Goal: Communication & Community: Answer question/provide support

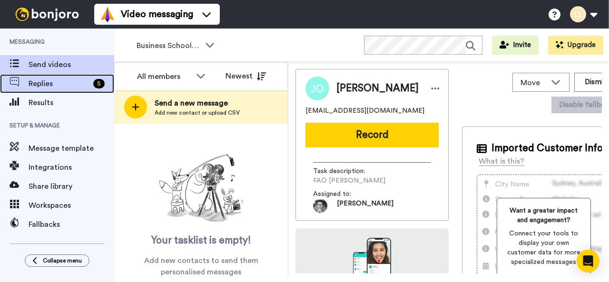
click at [49, 84] on span "Replies" at bounding box center [59, 83] width 61 height 11
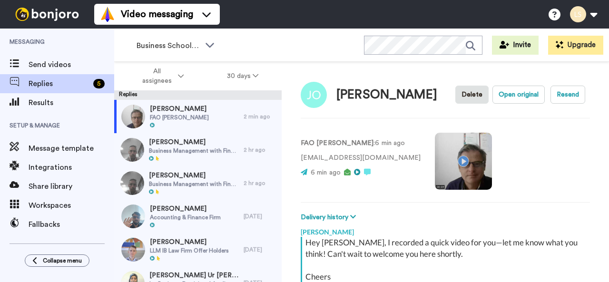
scroll to position [144, 0]
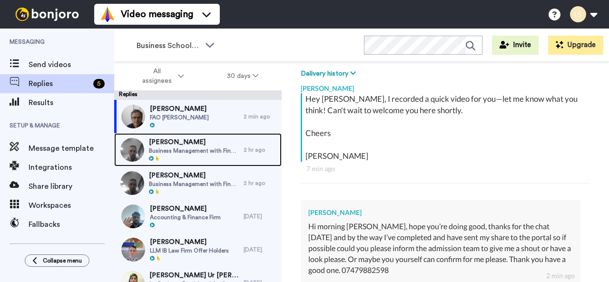
click at [173, 147] on span "Business Management with Finance with Foundation Year" at bounding box center [194, 151] width 90 height 8
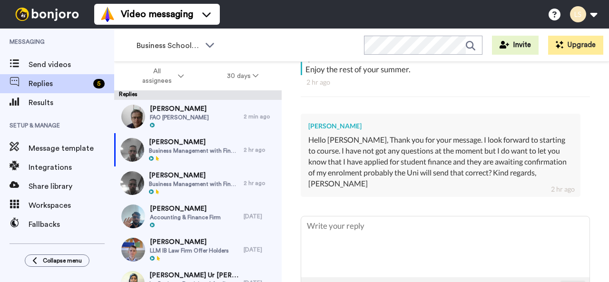
scroll to position [245, 0]
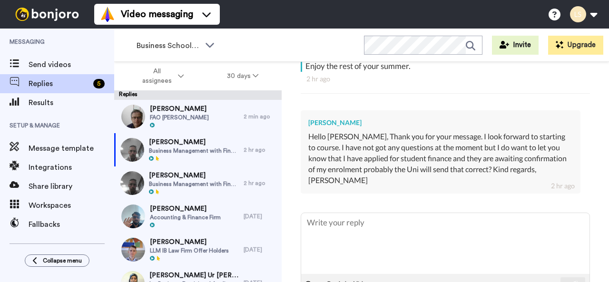
type textarea "x"
type textarea "D"
type textarea "x"
type textarea "De"
type textarea "x"
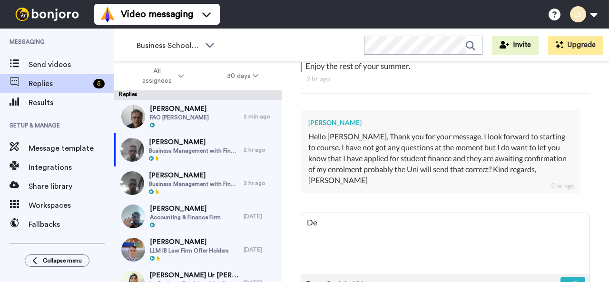
type textarea "Dea"
type textarea "x"
type textarea "Dear"
type textarea "x"
type textarea "Dear"
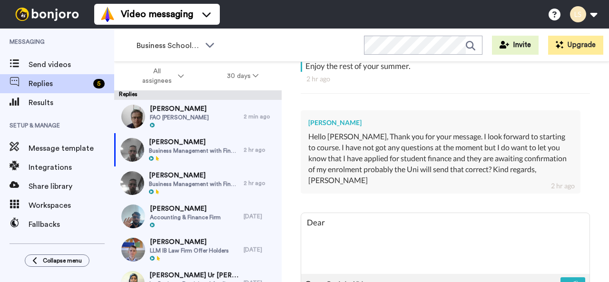
type textarea "x"
type textarea "Dear C"
type textarea "x"
type textarea "Dear Cl"
type textarea "x"
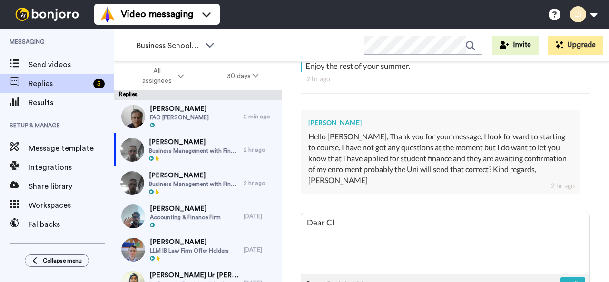
type textarea "Dear Cla"
type textarea "x"
type textarea "Dear Clau"
type textarea "x"
type textarea "Dear Claud"
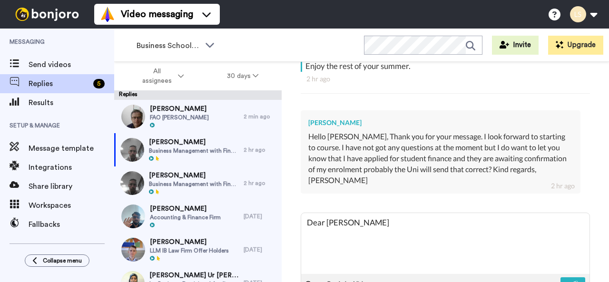
type textarea "x"
type textarea "Dear Claudi"
type textarea "x"
type textarea "Dear Claudia"
type textarea "x"
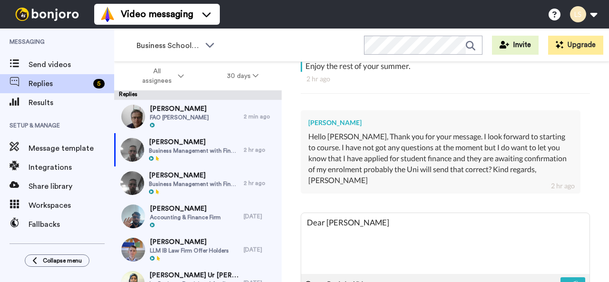
type textarea "Dear Claudia="
type textarea "x"
type textarea "Dear Claudia=u"
type textarea "x"
type textarea "Dear Claudia="
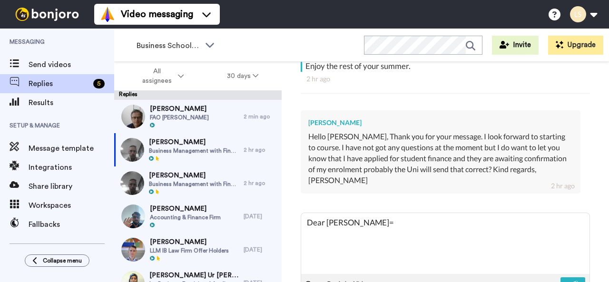
type textarea "x"
type textarea "Dear Claudia"
type textarea "x"
type textarea "Dear Claudi"
type textarea "x"
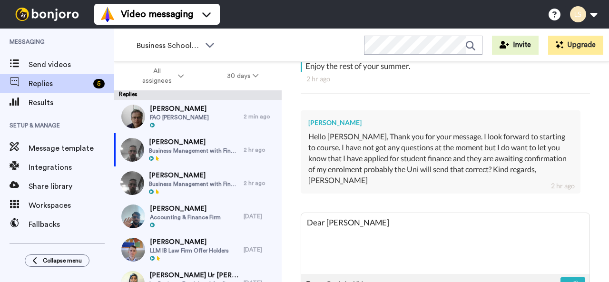
type textarea "Dear Claudiu"
type textarea "x"
type textarea "Dear Claudiu,"
type textarea "x"
type textarea "Dear Claudiu,"
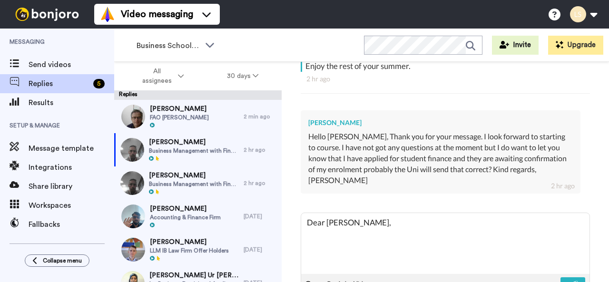
type textarea "x"
type textarea "Dear Claudiu, y"
type textarea "x"
type textarea "Dear Claudiu, ye"
type textarea "x"
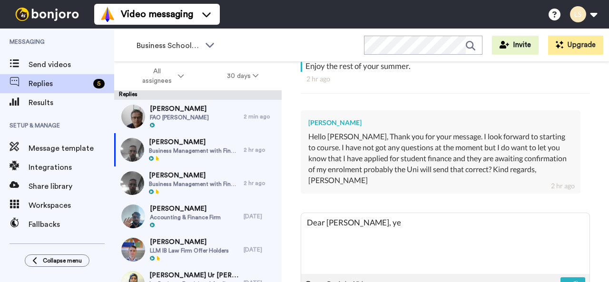
type textarea "Dear Claudiu, yes"
type textarea "x"
type textarea "Dear Claudiu, yes,"
type textarea "x"
type textarea "Dear Claudiu, yes,"
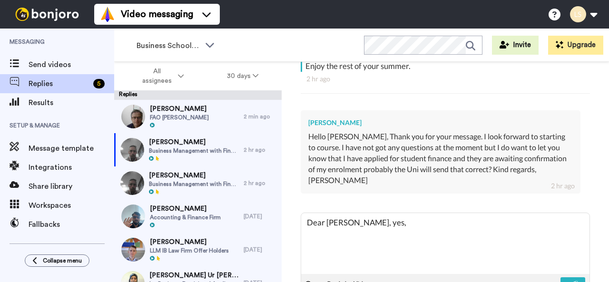
type textarea "x"
type textarea "Dear Claudiu, yes, o"
type textarea "x"
type textarea "Dear Claudiu, yes, on"
type textarea "x"
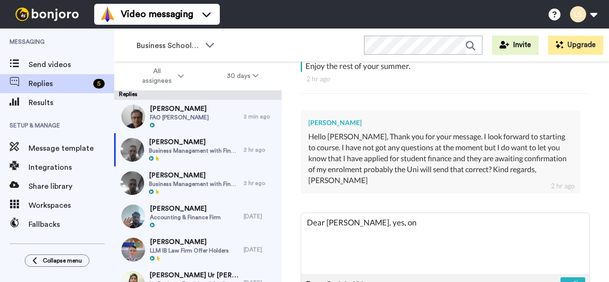
type textarea "Dear Claudiu, yes, onc"
type textarea "x"
type textarea "Dear Claudiu, yes, once"
type textarea "x"
type textarea "Dear Claudiu, yes, once"
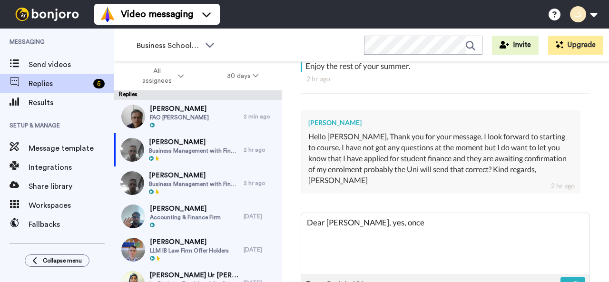
type textarea "x"
type textarea "Dear Claudiu, yes, once t"
type textarea "x"
type textarea "Dear Claudiu, yes, once th"
type textarea "x"
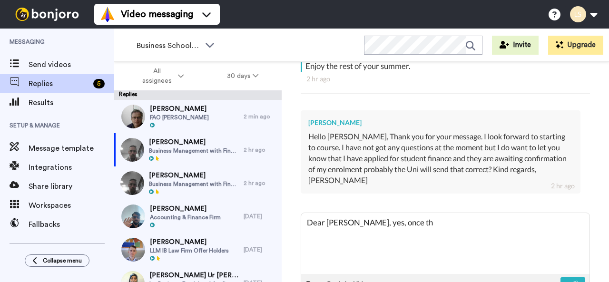
type textarea "Dear Claudiu, yes, once the"
type textarea "x"
type textarea "Dear Claudiu, yes, once the"
type textarea "x"
type textarea "Dear Claudiu, yes, once the U"
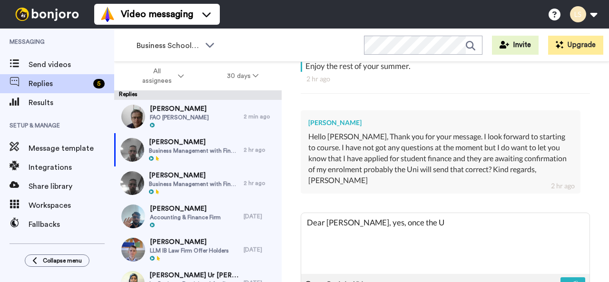
type textarea "x"
type textarea "Dear Claudiu, yes, once the Un"
type textarea "x"
type textarea "Dear Claudiu, yes, once the Uni"
type textarea "x"
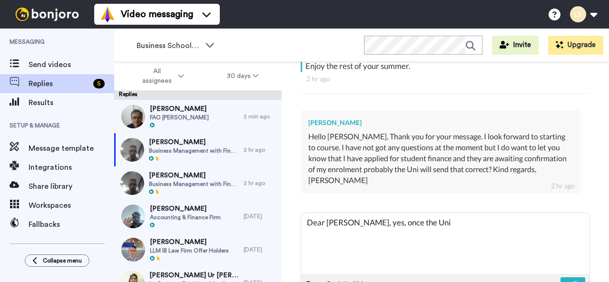
type textarea "Dear Claudiu, yes, once the Univ"
type textarea "x"
type textarea "Dear Claudiu, yes, once the Unive"
type textarea "x"
type textarea "Dear Claudiu, yes, once the Univer"
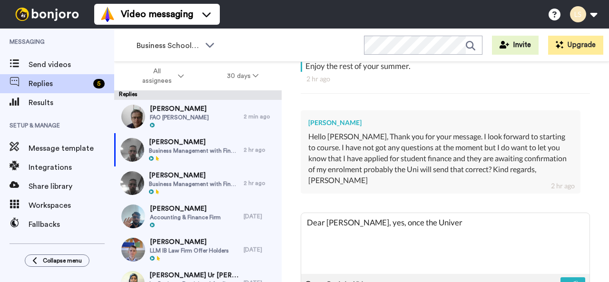
type textarea "x"
type textarea "Dear Claudiu, yes, once the Univers"
type textarea "x"
type textarea "Dear Claudiu, yes, once the Universi"
type textarea "x"
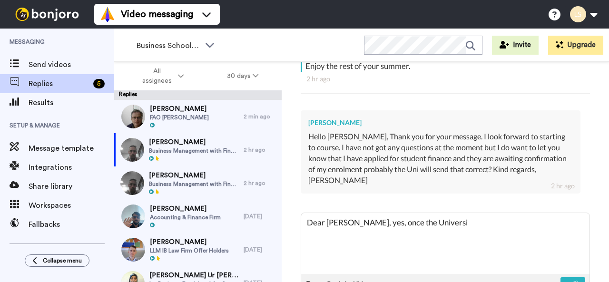
type textarea "Dear Claudiu, yes, once the Universit"
type textarea "x"
type textarea "Dear Claudiu, yes, once the University"
type textarea "x"
type textarea "Dear Claudiu, yes, once the University"
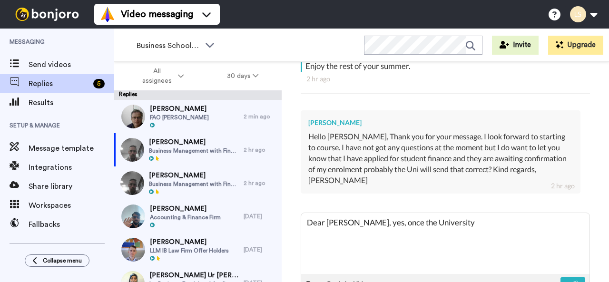
type textarea "x"
type textarea "Dear Claudiu, yes, once the University c"
type textarea "x"
type textarea "Dear Claudiu, yes, once the University co"
type textarea "x"
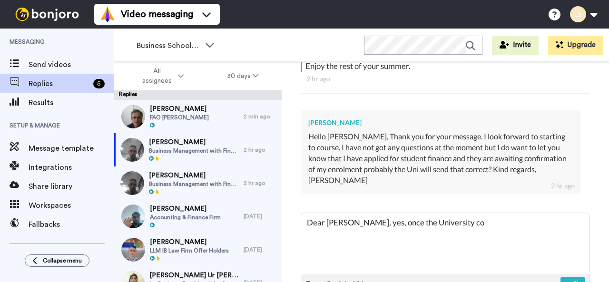
type textarea "Dear Claudiu, yes, once the University con"
type textarea "x"
type textarea "Dear Claudiu, yes, once the University conf"
type textarea "x"
type textarea "Dear Claudiu, yes, once the University confi"
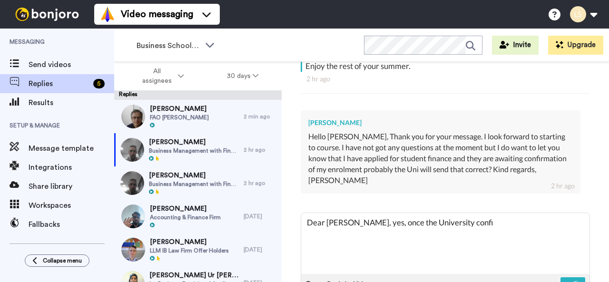
type textarea "x"
type textarea "Dear Claudiu, yes, once the University confir"
type textarea "x"
type textarea "Dear Claudiu, yes, once the University confirm"
type textarea "x"
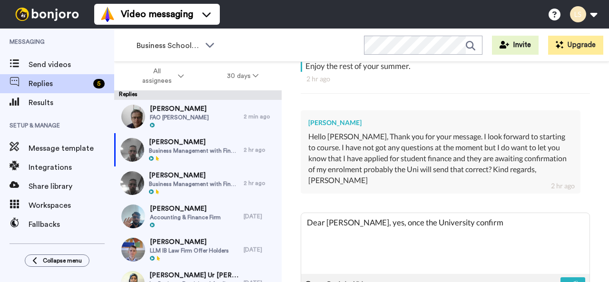
type textarea "Dear Claudiu, yes, once the University confirms"
type textarea "x"
type textarea "Dear Claudiu, yes, once the University confirms"
type textarea "x"
type textarea "Dear Claudiu, yes, once the University confirms r"
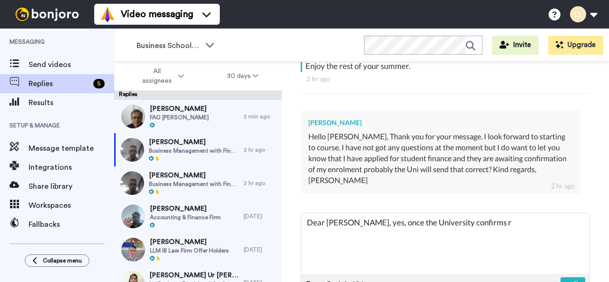
type textarea "x"
type textarea "Dear Claudiu, yes, once the University confirms re"
type textarea "x"
type textarea "Dear Claudiu, yes, once the University confirms reg"
type textarea "x"
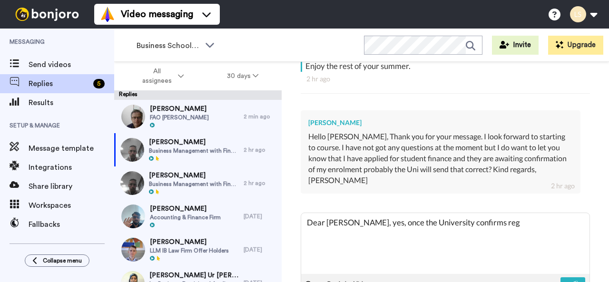
type textarea "Dear Claudiu, yes, once the University confirms regi"
type textarea "x"
type textarea "Dear Claudiu, yes, once the University confirms regis"
type textarea "x"
type textarea "Dear Claudiu, yes, once the University confirms regist"
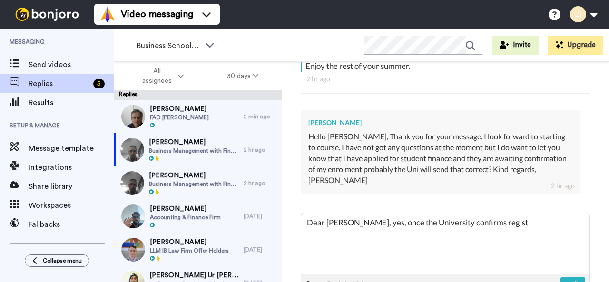
type textarea "x"
type textarea "Dear Claudiu, yes, once the University confirms registr"
type textarea "x"
type textarea "Dear Claudiu, yes, once the University confirms registra"
type textarea "x"
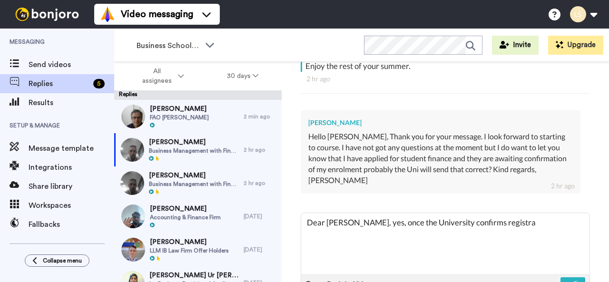
type textarea "Dear Claudiu, yes, once the University confirms registrat"
type textarea "x"
type textarea "Dear Claudiu, yes, once the University confirms registratu"
type textarea "x"
type textarea "Dear Claudiu, yes, once the University confirms registrat"
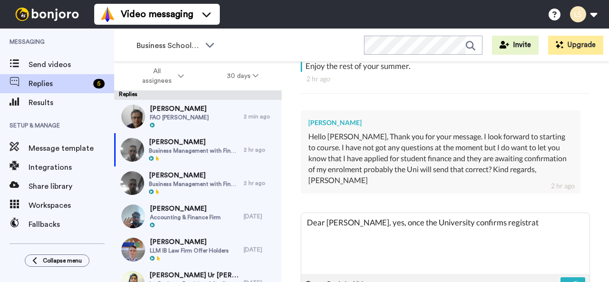
type textarea "x"
type textarea "Dear Claudiu, yes, once the University confirms registrati"
type textarea "x"
type textarea "Dear Claudiu, yes, once the University confirms registratio"
type textarea "x"
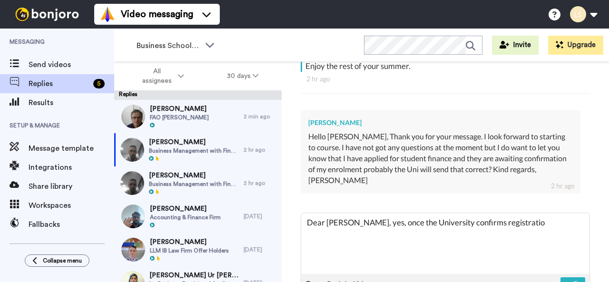
type textarea "Dear Claudiu, yes, once the University confirms registration"
type textarea "x"
type textarea "Dear Claudiu, yes, once the University confirms registration,"
type textarea "x"
type textarea "Dear Claudiu, yes, once the University confirms registration,"
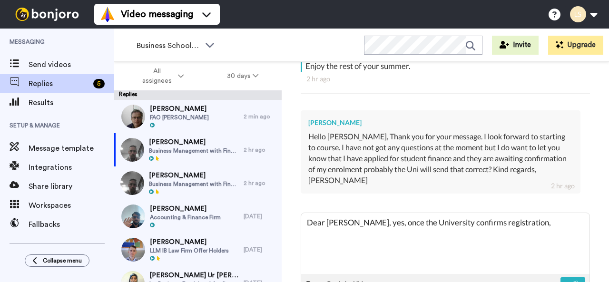
type textarea "x"
type textarea "Dear Claudiu, yes, once the University confirms registration, t"
type textarea "x"
type textarea "Dear Claudiu, yes, once the University confirms registration, th"
type textarea "x"
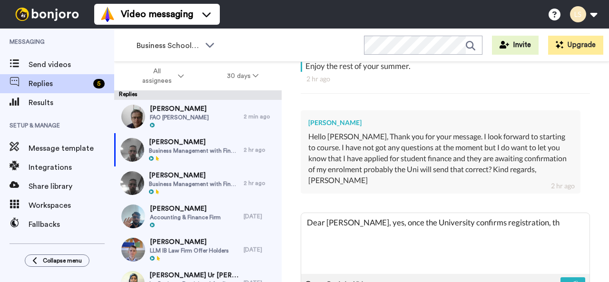
type textarea "Dear Claudiu, yes, once the University confirms registration, tha"
type textarea "x"
type textarea "Dear Claudiu, yes, once the University confirms registration, that"
type textarea "x"
type textarea "Dear Claudiu, yes, once the University confirms registration, that"
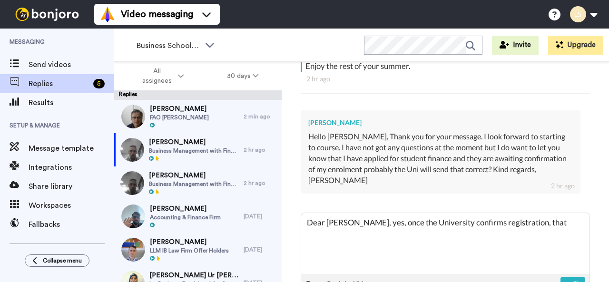
type textarea "x"
type textarea "Dear Claudiu, yes, once the University confirms registration, that w"
type textarea "x"
type textarea "Dear Claudiu, yes, once the University confirms registration, that wi"
type textarea "x"
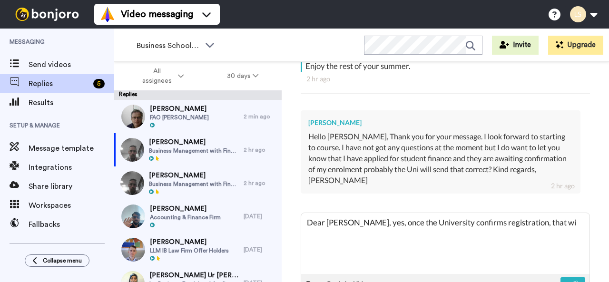
type textarea "Dear Claudiu, yes, once the University confirms registration, that wil"
type textarea "x"
type textarea "Dear Claudiu, yes, once the University confirms registration, that will"
type textarea "x"
type textarea "Dear Claudiu, yes, once the University confirms registration, that will"
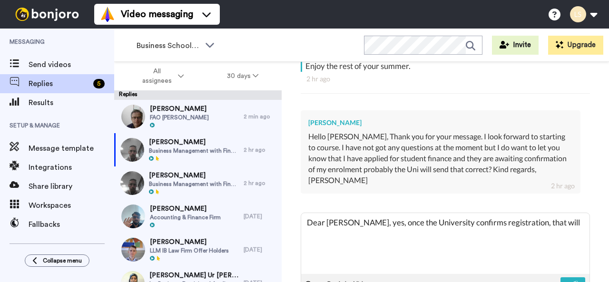
type textarea "x"
type textarea "Dear Claudiu, yes, once the University confirms registration, that will s"
type textarea "x"
type textarea "Dear Claudiu, yes, once the University confirms registration, that will st"
type textarea "x"
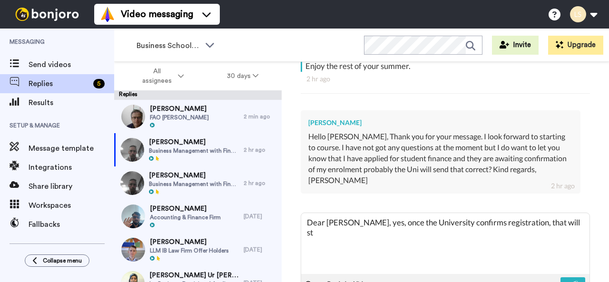
type textarea "Dear Claudiu, yes, once the University confirms registration, that will sta"
type textarea "x"
type textarea "Dear Claudiu, yes, once the University confirms registration, that will star"
type textarea "x"
type textarea "Dear Claudiu, yes, once the University confirms registration, that will start"
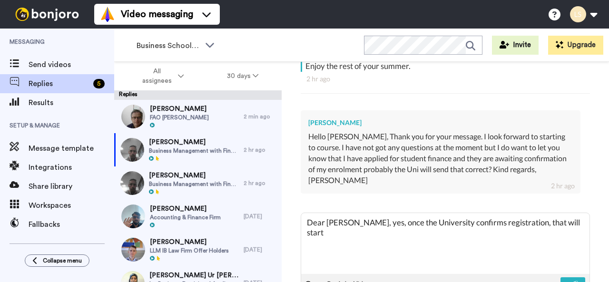
type textarea "x"
type textarea "Dear Claudiu, yes, once the University confirms registration, that will start"
type textarea "x"
type textarea "Dear Claudiu, yes, once the University confirms registration, that will start t"
type textarea "x"
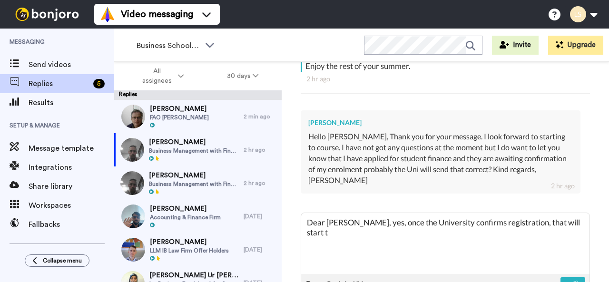
type textarea "Dear Claudiu, yes, once the University confirms registration, that will start th"
type textarea "x"
type textarea "Dear Claudiu, yes, once the University confirms registration, that will start t…"
type textarea "x"
type textarea "Dear Claudiu, yes, once the University confirms registration, that will start t…"
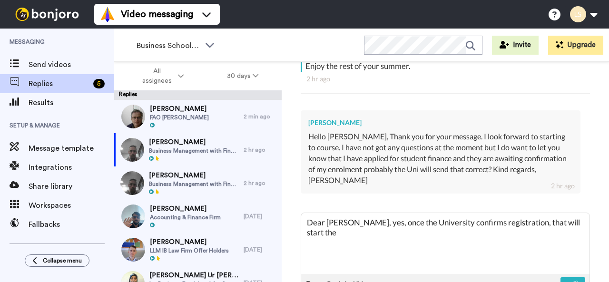
type textarea "x"
type textarea "Dear Claudiu, yes, once the University confirms registration, that will start t…"
type textarea "x"
type textarea "Dear Claudiu, yes, once the University confirms registration, that will start t…"
type textarea "x"
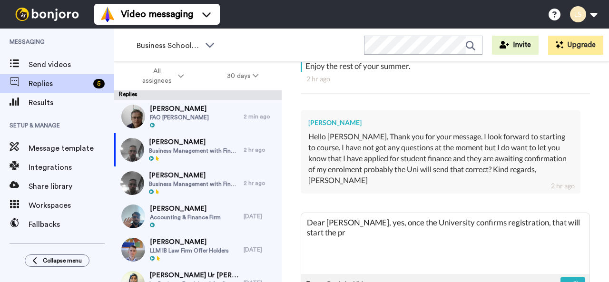
type textarea "Dear Claudiu, yes, once the University confirms registration, that will start t…"
type textarea "x"
type textarea "Dear Claudiu, yes, once the University confirms registration, that will start t…"
type textarea "x"
type textarea "Dear Claudiu, yes, once the University confirms registration, that will start t…"
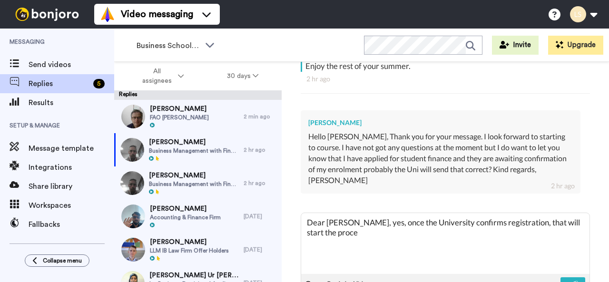
type textarea "x"
type textarea "Dear Claudiu, yes, once the University confirms registration, that will start t…"
type textarea "x"
type textarea "Dear Claudiu, yes, once the University confirms registration, that will start t…"
type textarea "x"
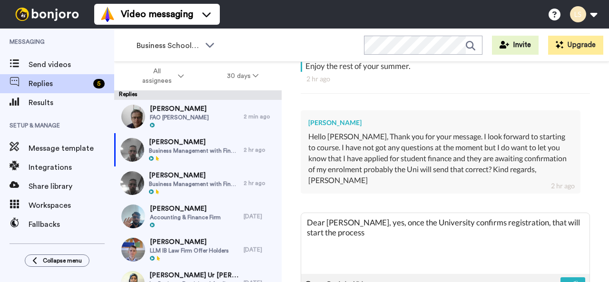
type textarea "Dear Claudiu, yes, once the University confirms registration, that will start t…"
type textarea "x"
type textarea "Dear Claudiu, yes, once the University confirms registration, that will start t…"
type textarea "x"
type textarea "Dear Claudiu, yes, once the University confirms registration, that will start t…"
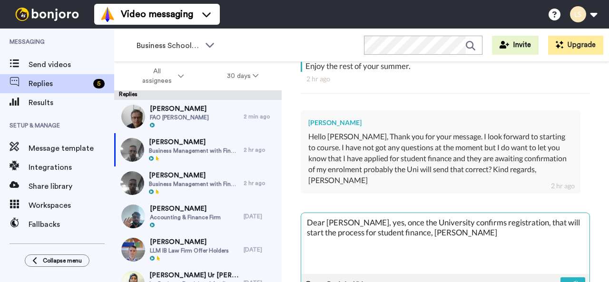
scroll to position [292, 0]
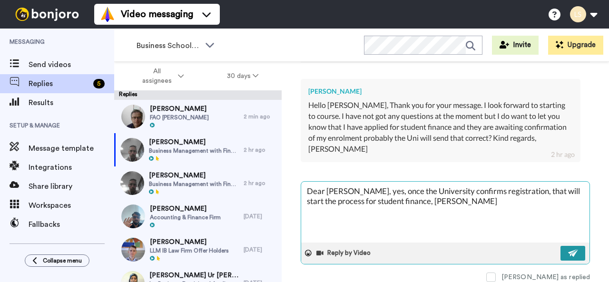
click at [568, 249] on img at bounding box center [573, 253] width 10 height 8
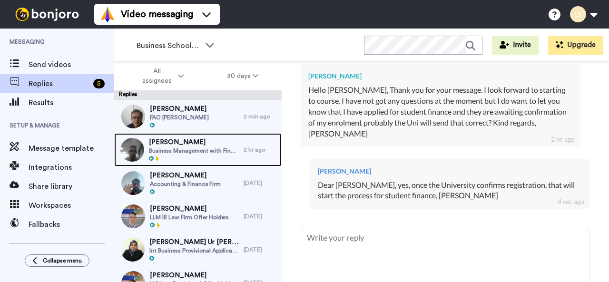
click at [187, 149] on span "Business Management with Finance with Top-up" at bounding box center [194, 151] width 90 height 8
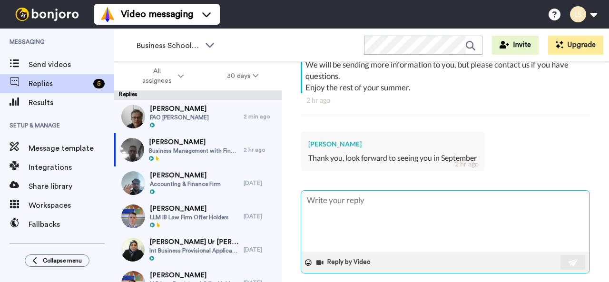
scroll to position [226, 0]
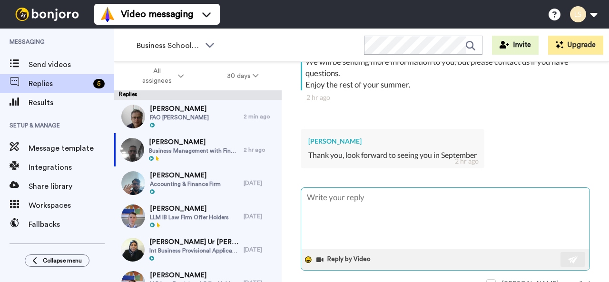
drag, startPoint x: 319, startPoint y: 190, endPoint x: 305, endPoint y: 259, distance: 70.2
click at [305, 259] on icon at bounding box center [308, 259] width 7 height 7
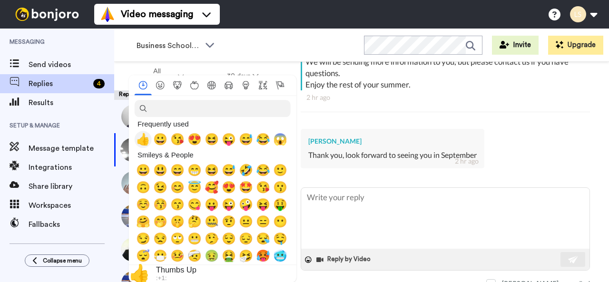
click at [144, 143] on span "👍" at bounding box center [143, 139] width 14 height 13
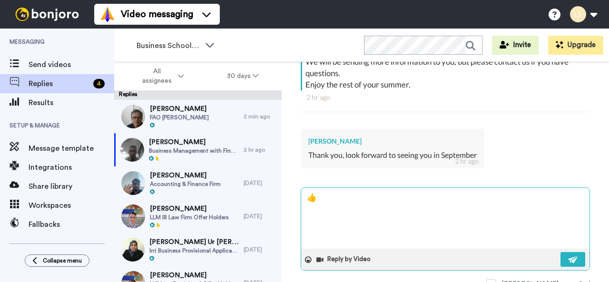
click at [345, 198] on textarea "👍" at bounding box center [445, 218] width 288 height 61
click at [560, 258] on button at bounding box center [572, 259] width 25 height 15
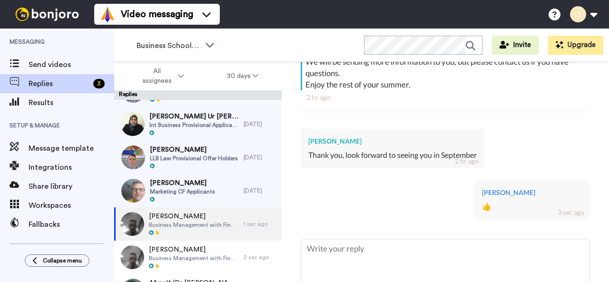
scroll to position [150, 0]
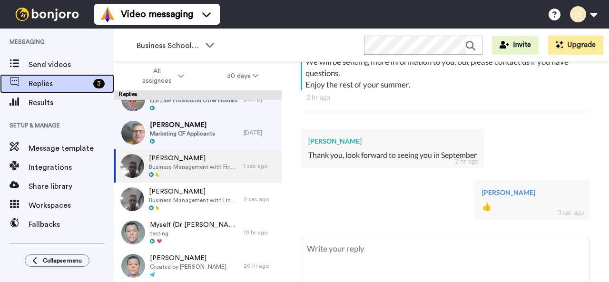
click at [44, 80] on span "Replies" at bounding box center [59, 83] width 61 height 11
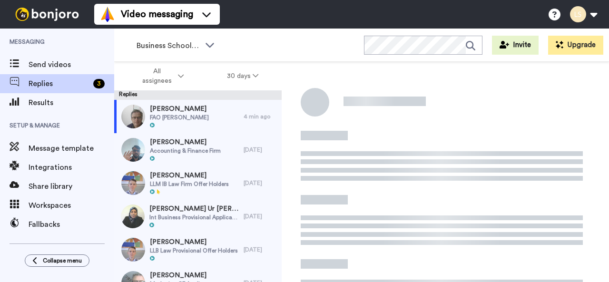
scroll to position [144, 0]
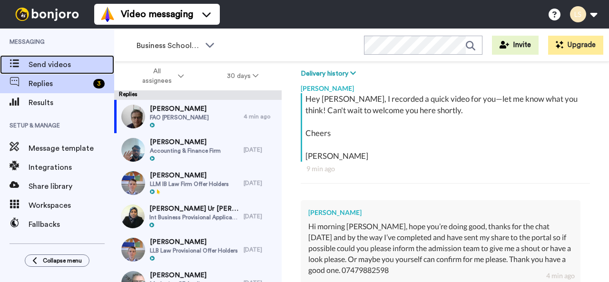
click at [50, 64] on span "Send videos" at bounding box center [72, 64] width 86 height 11
